Goal: Task Accomplishment & Management: Complete application form

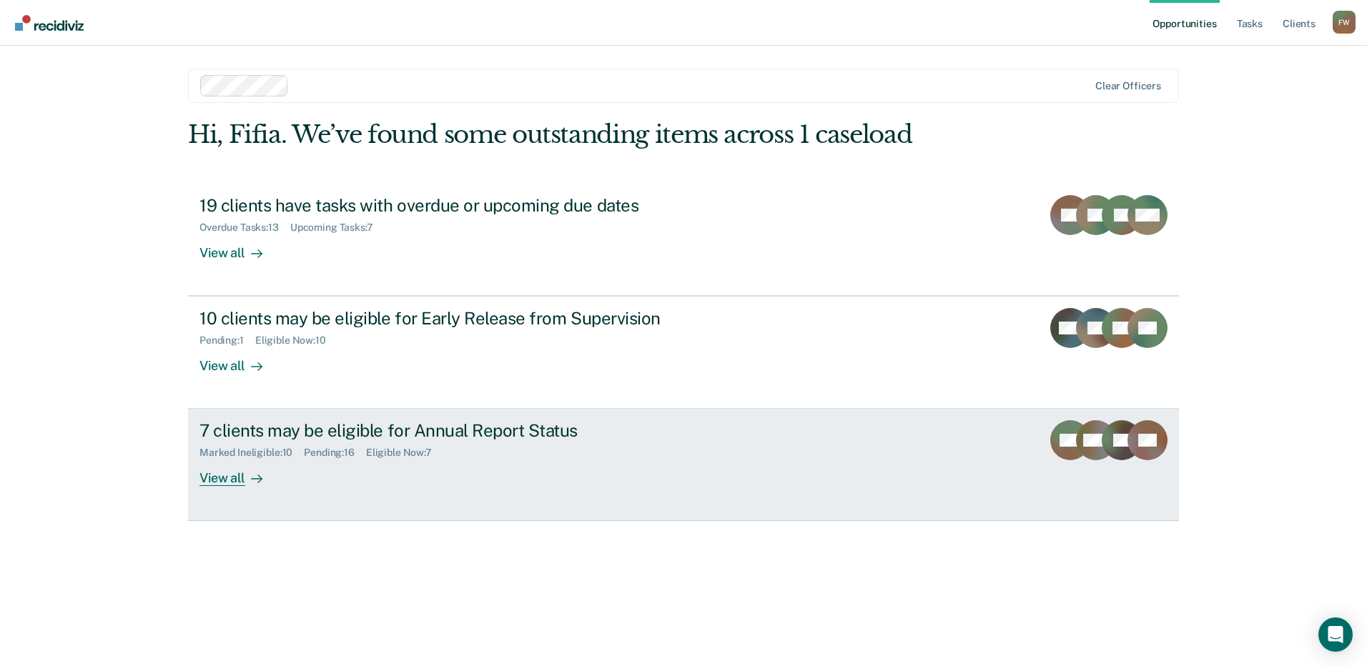
click at [279, 465] on div "View all" at bounding box center [239, 473] width 80 height 28
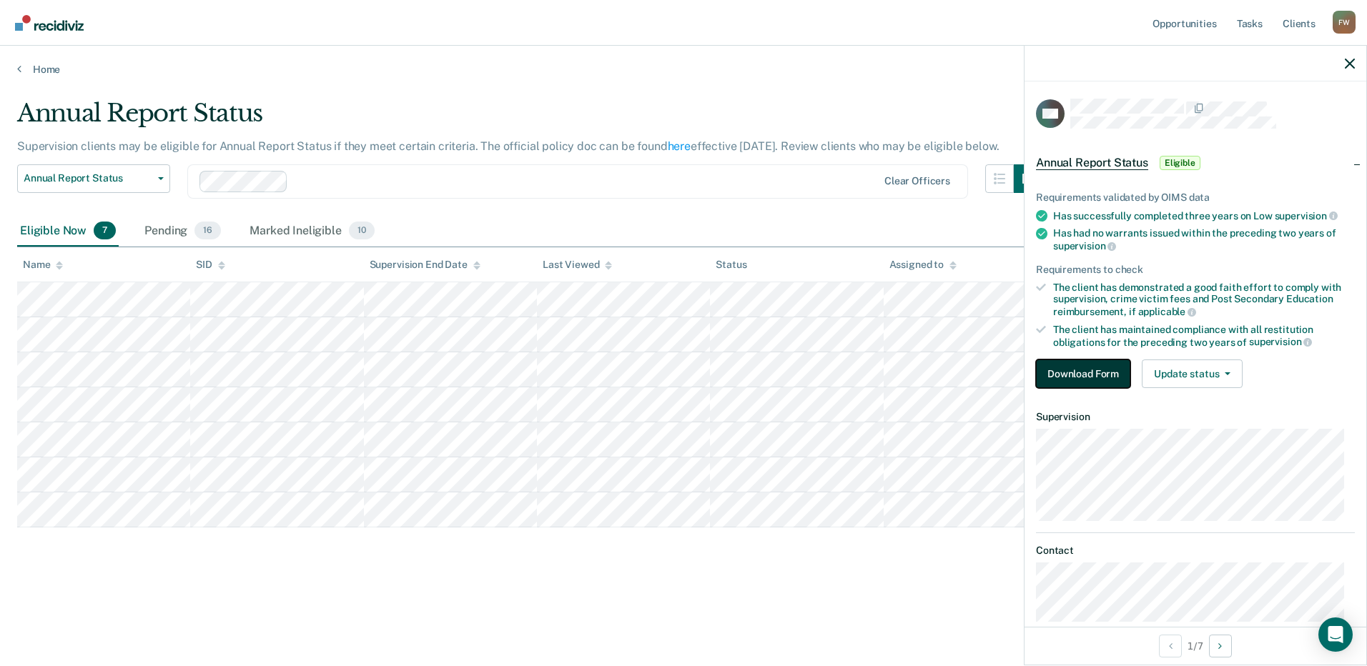
click at [1123, 382] on button "Download Form" at bounding box center [1083, 374] width 94 height 29
